Goal: Transaction & Acquisition: Download file/media

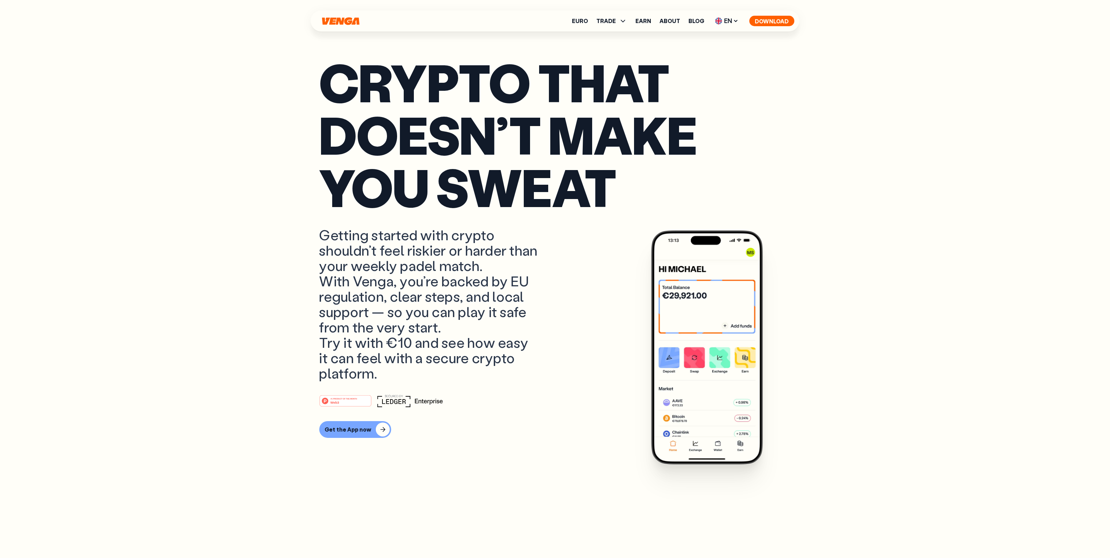
click at [761, 23] on button "Download" at bounding box center [772, 21] width 45 height 10
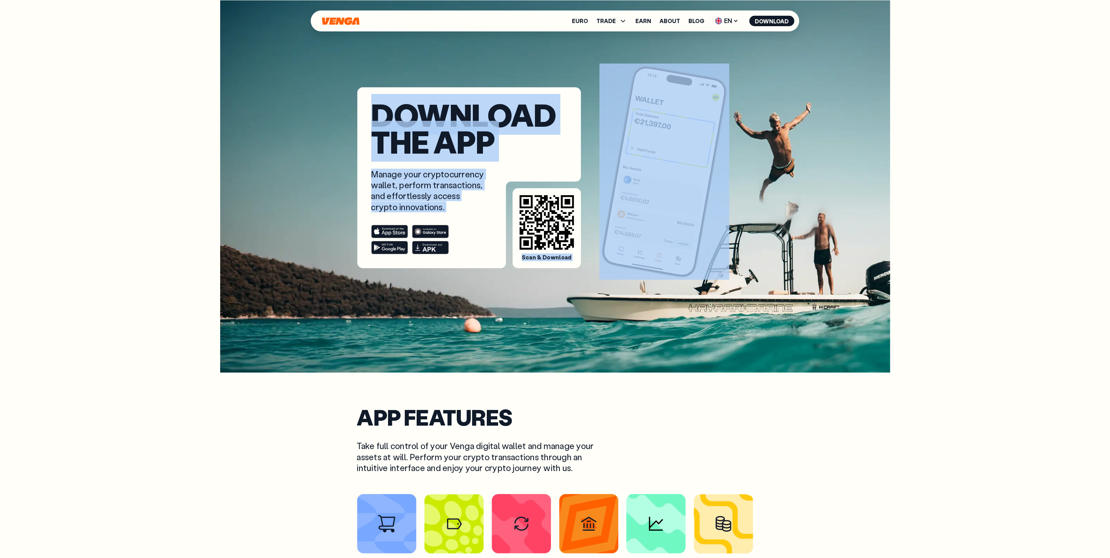
drag, startPoint x: 369, startPoint y: 117, endPoint x: 687, endPoint y: 257, distance: 348.3
click at [687, 257] on div "Download the app Manage your cryptocurrency wallet, perform transactions, and e…" at bounding box center [555, 134] width 486 height 268
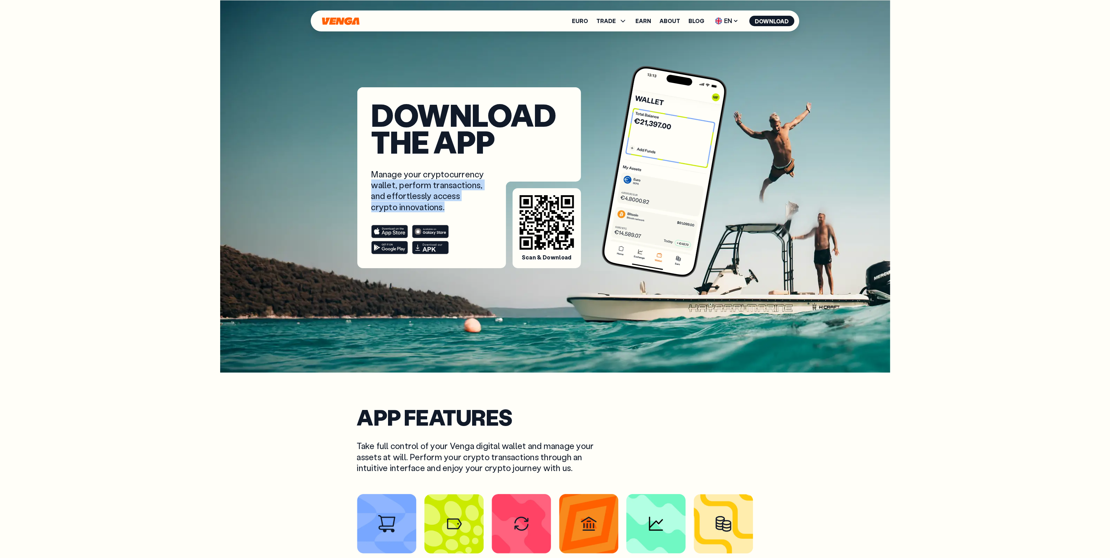
drag, startPoint x: 418, startPoint y: 170, endPoint x: 372, endPoint y: 181, distance: 47.4
click at [372, 181] on p "Manage your cryptocurrency wallet, perform transactions, and effortlessly acces…" at bounding box center [428, 191] width 114 height 44
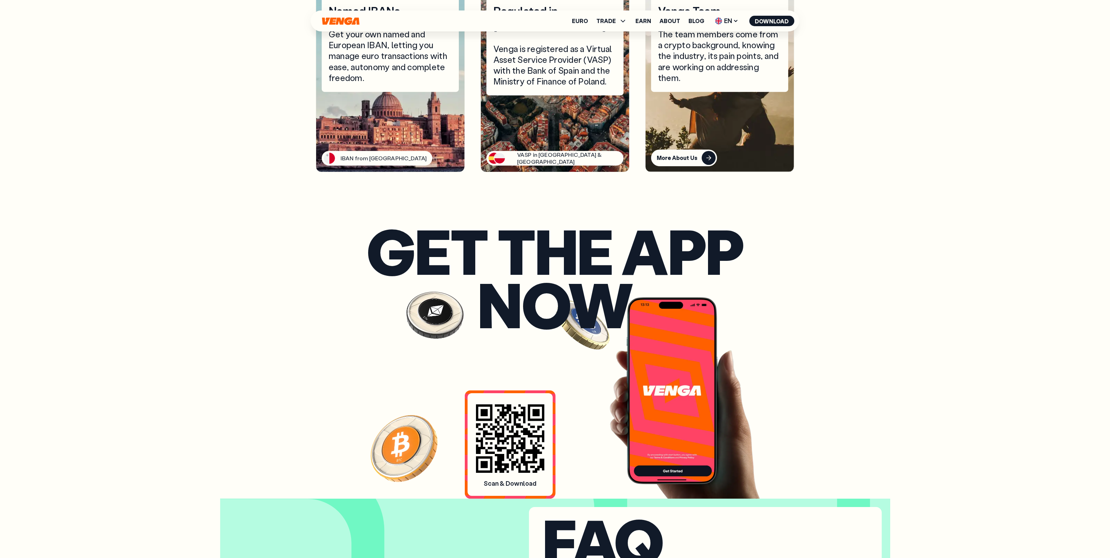
click at [503, 436] on icon at bounding box center [510, 438] width 68 height 68
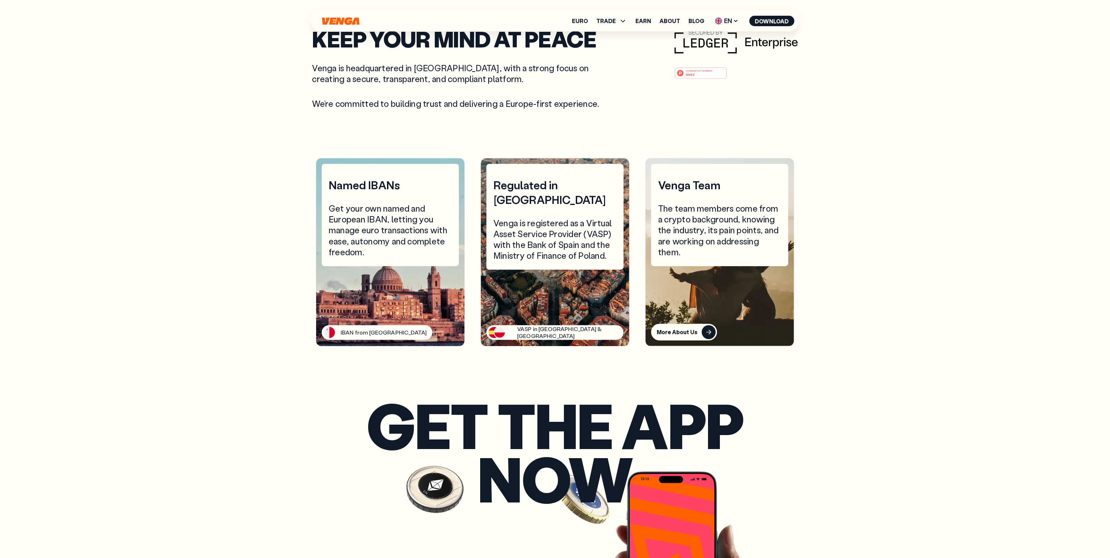
scroll to position [3443, 0]
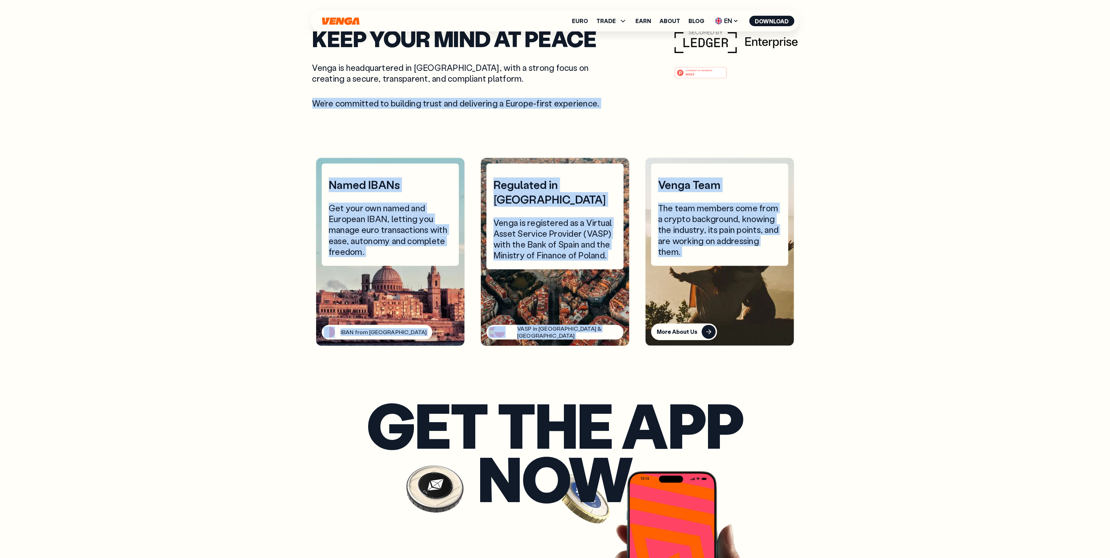
drag, startPoint x: 325, startPoint y: 138, endPoint x: 786, endPoint y: 339, distance: 503.1
click at [786, 339] on section "Keep your mind at peace Venga is headquartered in Barcelona, with a strong focu…" at bounding box center [555, 187] width 486 height 373
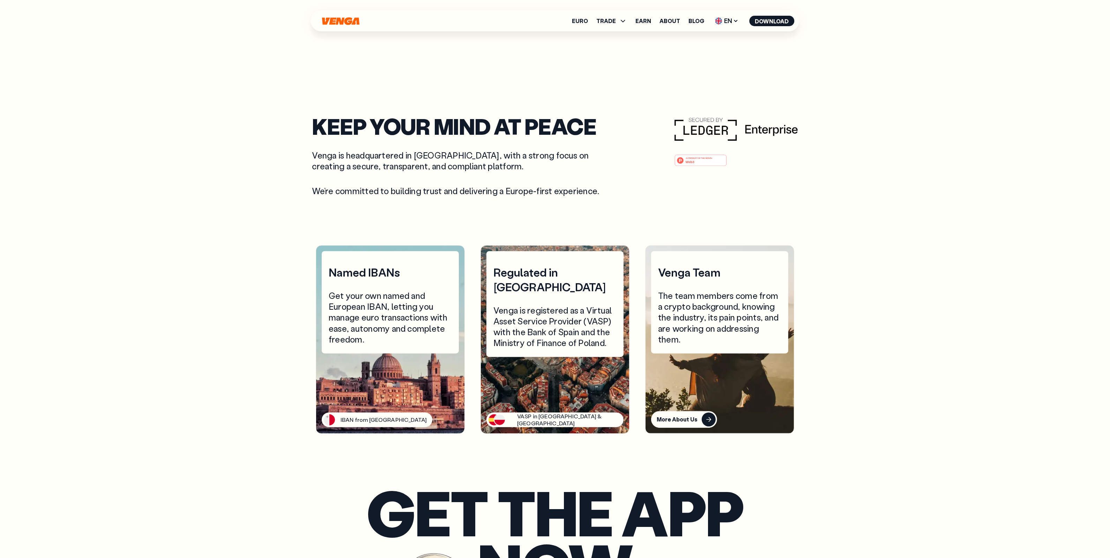
scroll to position [3356, 0]
